Goal: Information Seeking & Learning: Learn about a topic

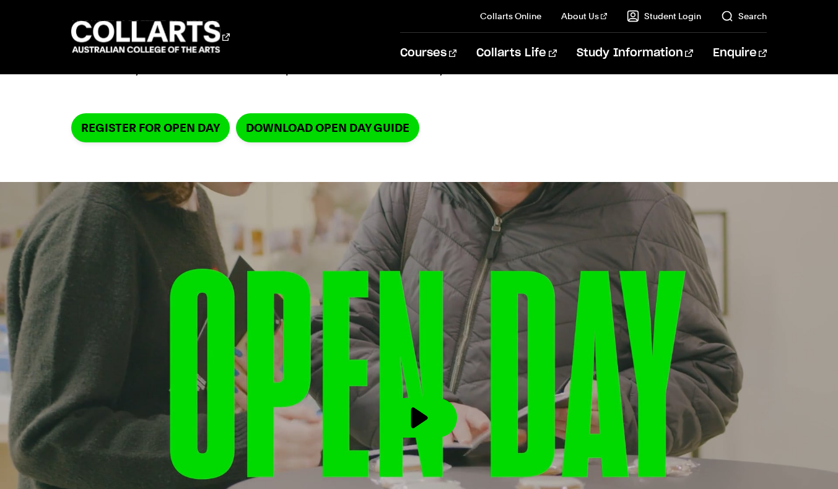
scroll to position [50, 0]
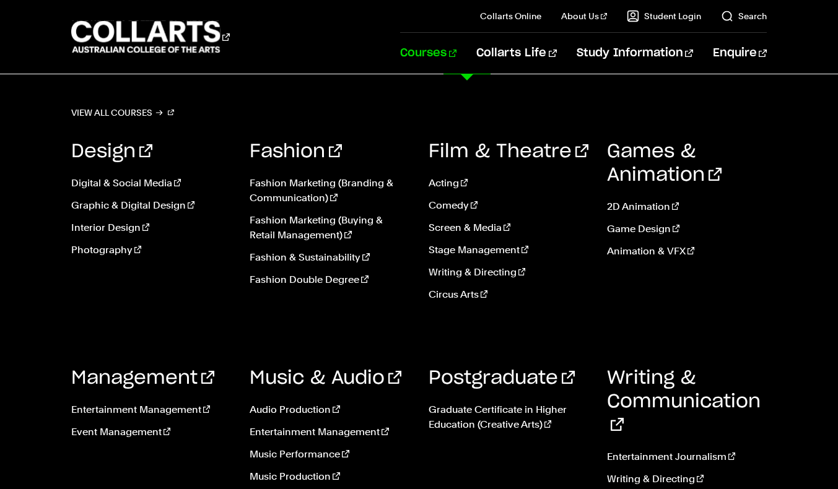
click at [457, 50] on link "Courses" at bounding box center [428, 53] width 56 height 41
click at [488, 154] on link "Film & Theatre" at bounding box center [509, 152] width 160 height 19
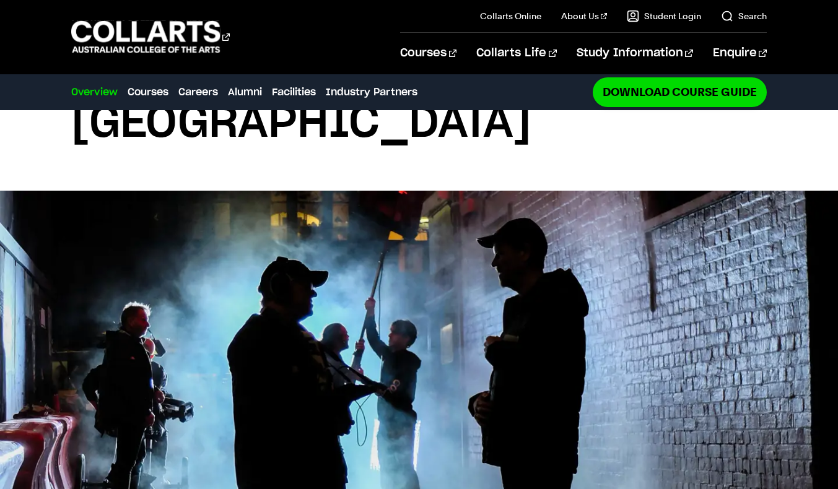
scroll to position [118, 0]
